Goal: Task Accomplishment & Management: Complete application form

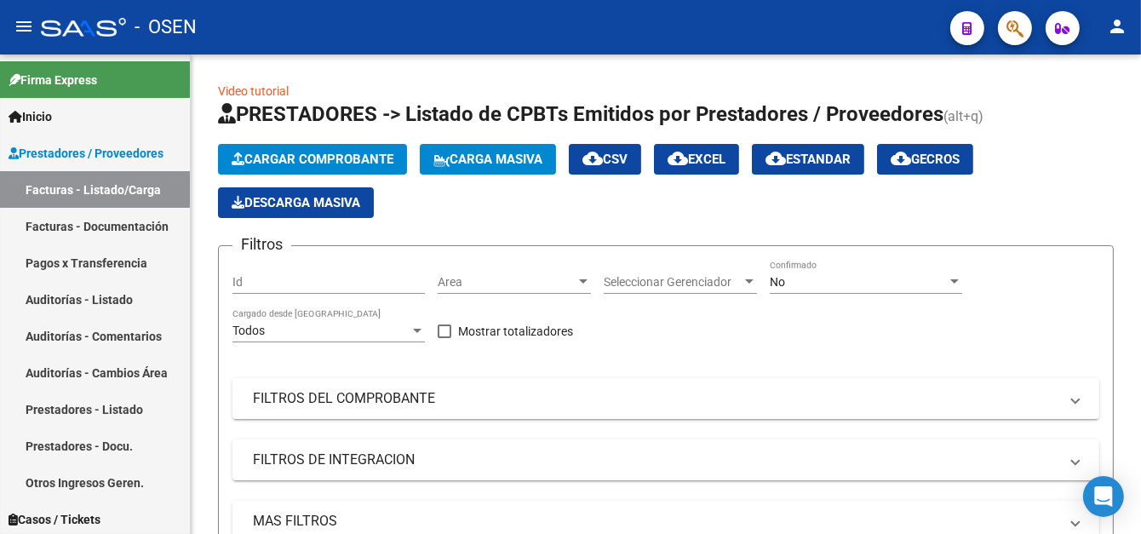
click at [285, 144] on button "Cargar Comprobante" at bounding box center [312, 159] width 189 height 31
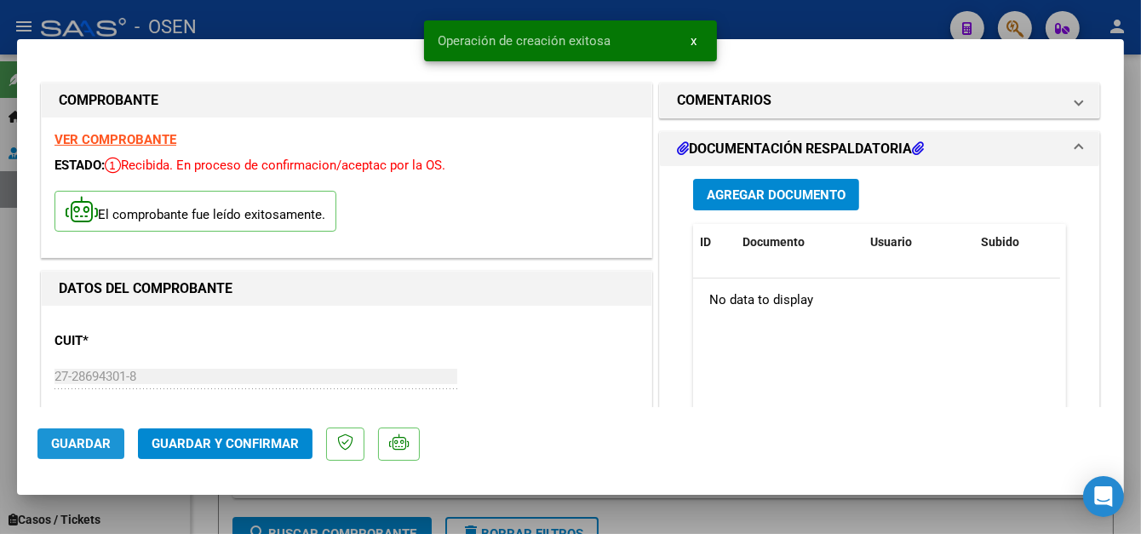
click at [90, 449] on span "Guardar" at bounding box center [81, 443] width 60 height 15
click at [351, 18] on div at bounding box center [570, 267] width 1141 height 534
type input "$ 0,00"
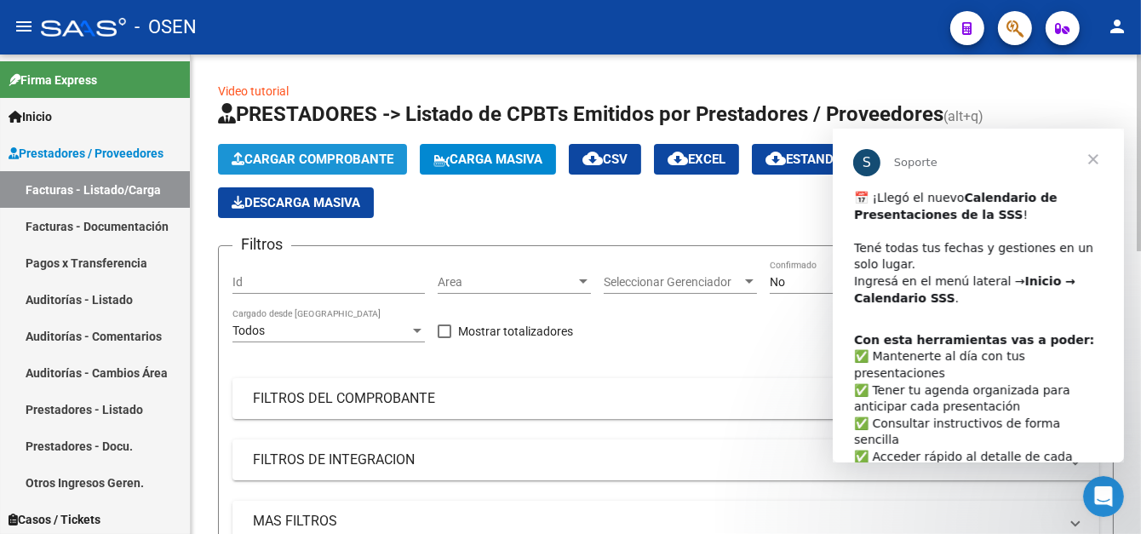
click at [318, 157] on span "Cargar Comprobante" at bounding box center [313, 159] width 162 height 15
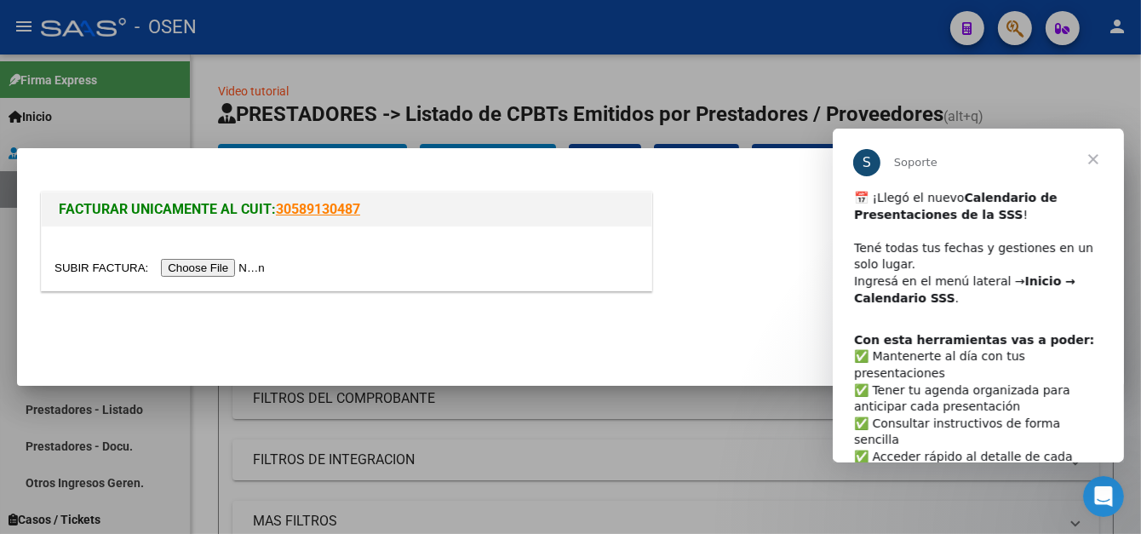
click at [1085, 158] on span "Cerrar" at bounding box center [1092, 159] width 61 height 61
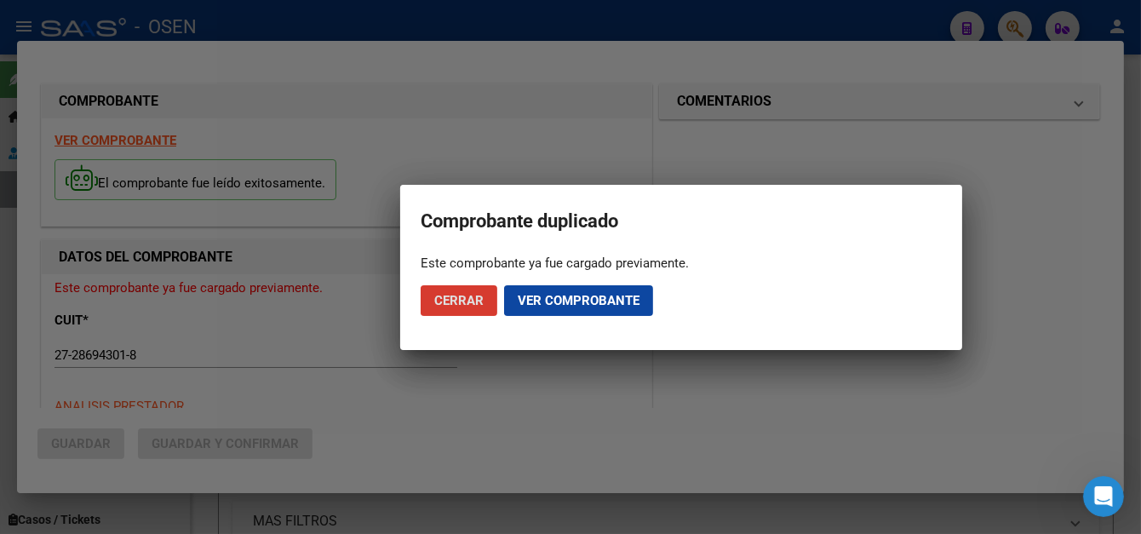
click at [459, 313] on button "Cerrar" at bounding box center [459, 300] width 77 height 31
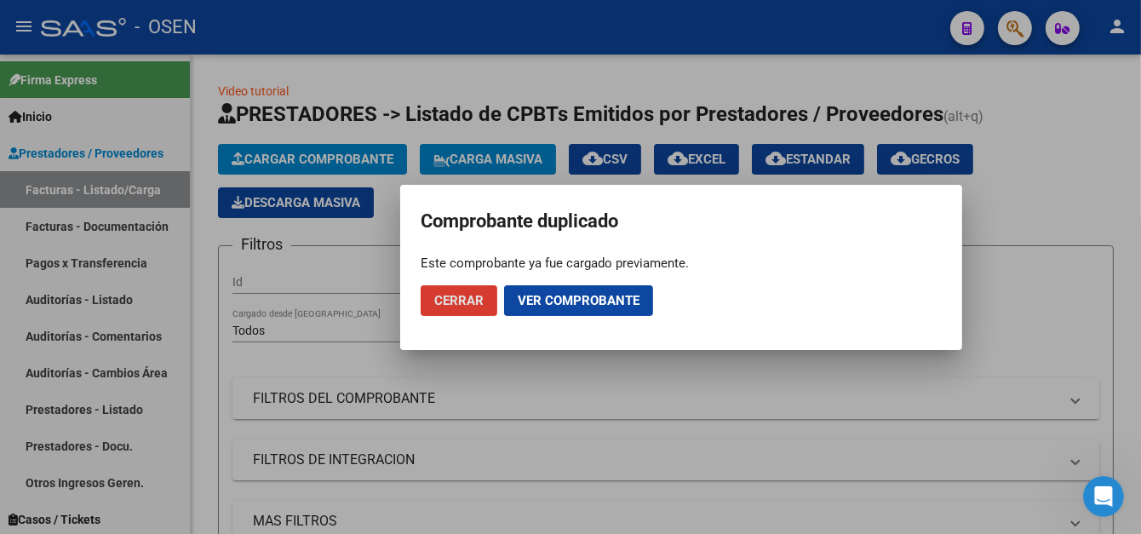
click at [454, 298] on span "Cerrar" at bounding box center [458, 300] width 49 height 15
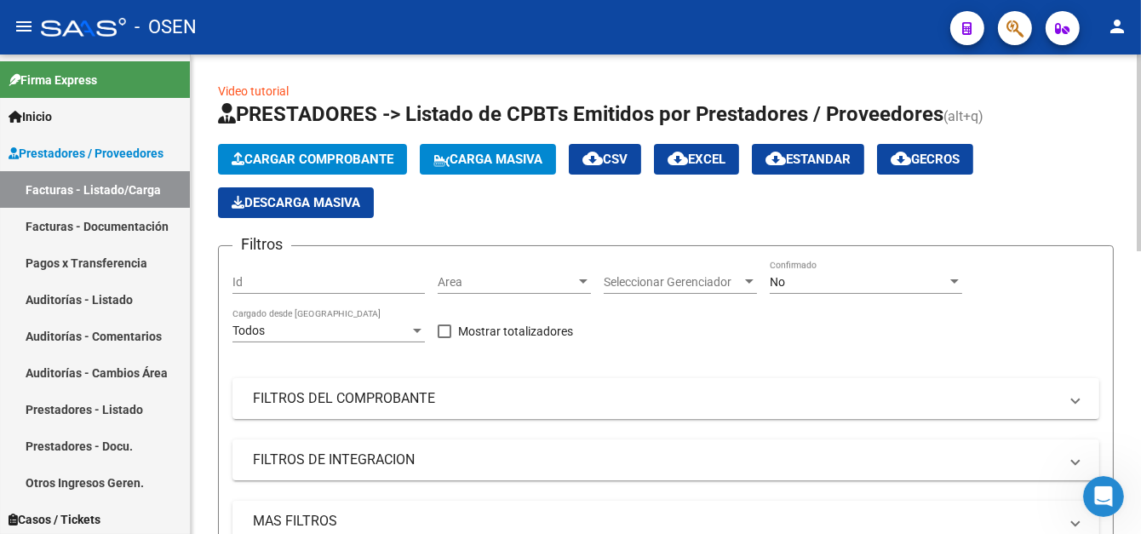
click at [320, 152] on span "Cargar Comprobante" at bounding box center [313, 159] width 162 height 15
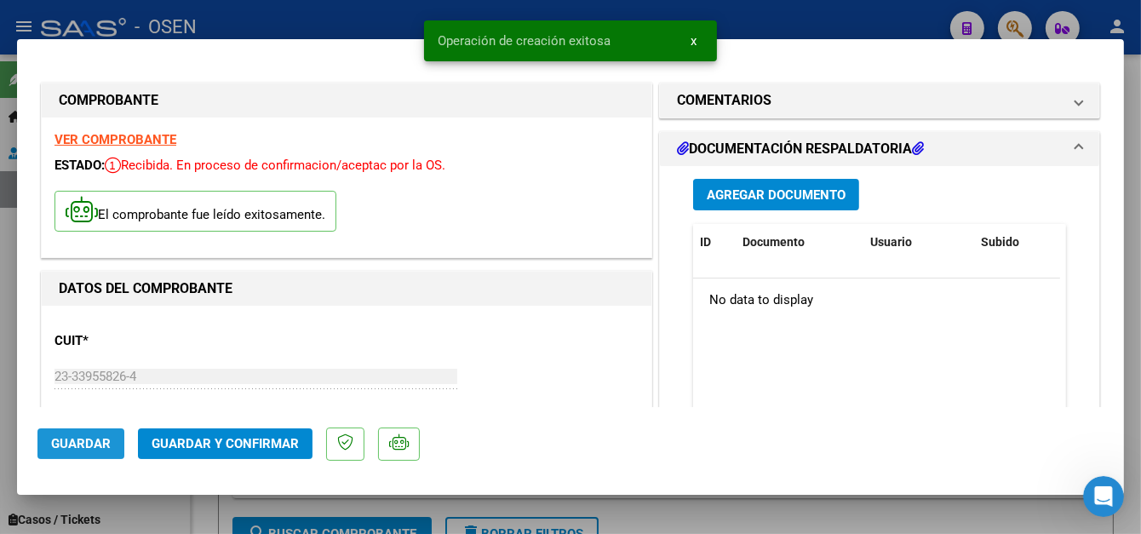
click at [66, 452] on button "Guardar" at bounding box center [80, 443] width 87 height 31
click at [370, 20] on div at bounding box center [570, 267] width 1141 height 534
type input "$ 0,00"
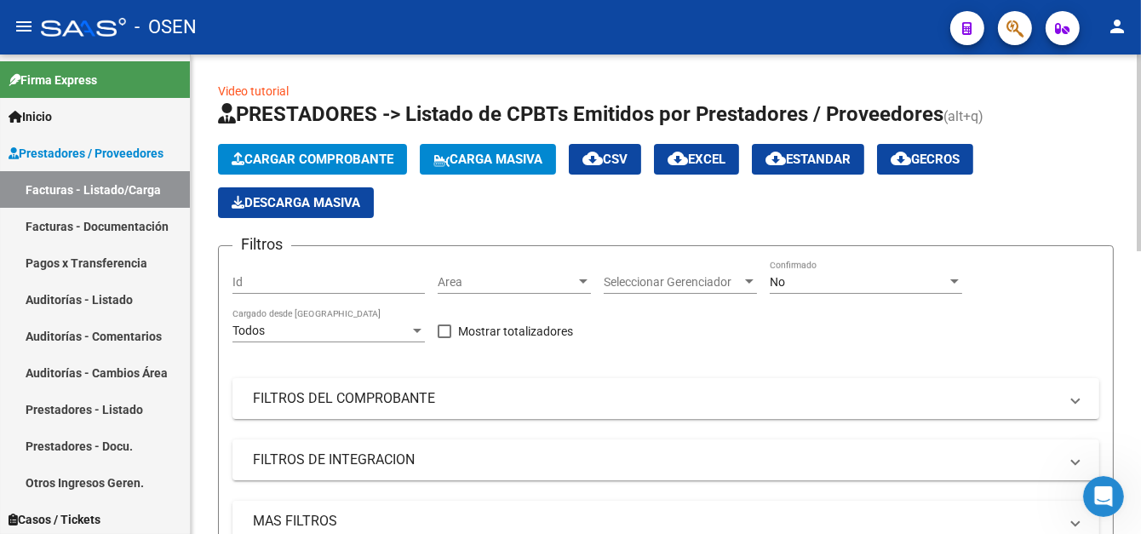
drag, startPoint x: 392, startPoint y: 117, endPoint x: 386, endPoint y: 126, distance: 10.4
click at [392, 117] on span "PRESTADORES -> Listado de CPBTs Emitidos por Prestadores / Proveedores" at bounding box center [580, 114] width 725 height 24
click at [369, 162] on span "Cargar Comprobante" at bounding box center [313, 159] width 162 height 15
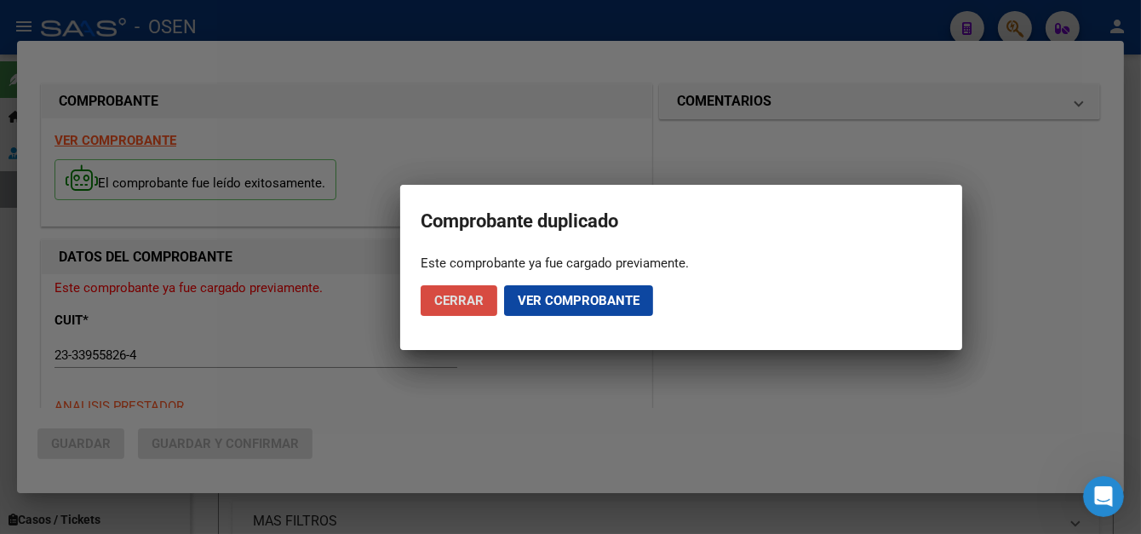
click at [461, 295] on span "Cerrar" at bounding box center [458, 300] width 49 height 15
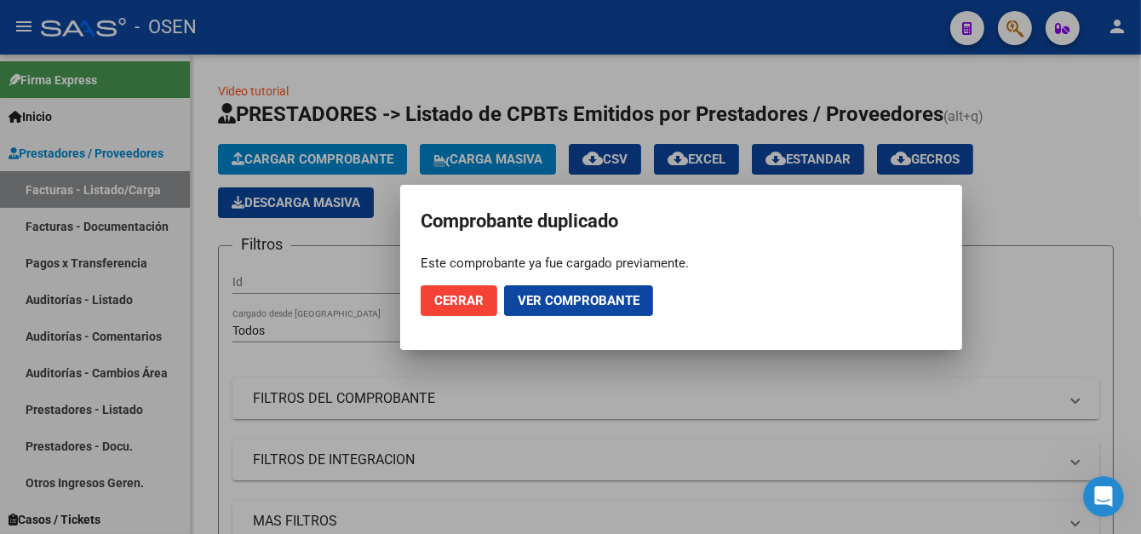
click at [467, 302] on span "Cerrar" at bounding box center [458, 300] width 49 height 15
